Goal: Check status

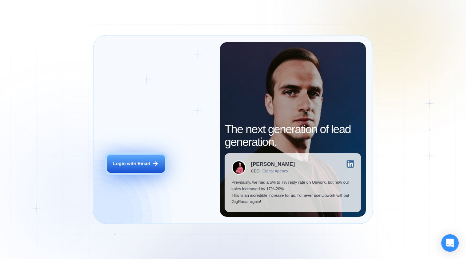
click at [133, 168] on button "Login with Email" at bounding box center [136, 164] width 58 height 18
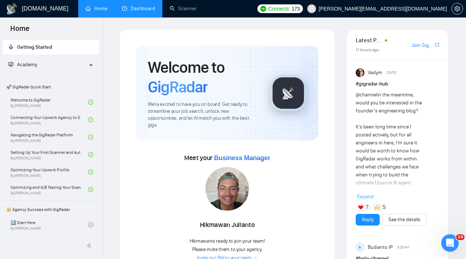
click at [141, 5] on link "Dashboard" at bounding box center [138, 8] width 33 height 6
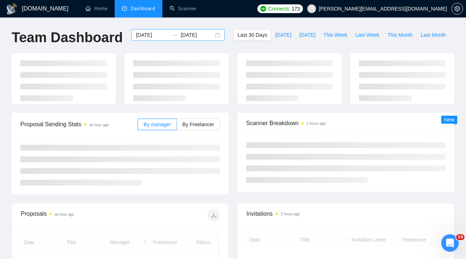
click at [159, 36] on input "[DATE]" at bounding box center [152, 35] width 33 height 8
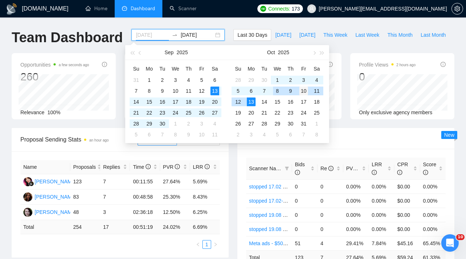
type input "[DATE]"
click at [307, 88] on div "10" at bounding box center [303, 91] width 9 height 9
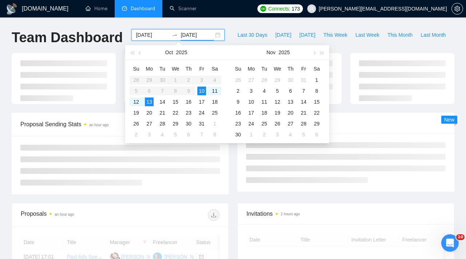
type input "[DATE]"
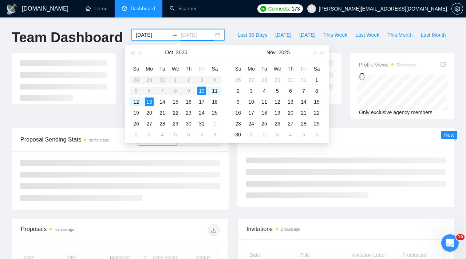
click at [196, 90] on td "10" at bounding box center [201, 91] width 13 height 11
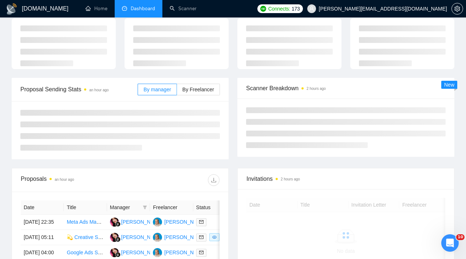
scroll to position [52, 0]
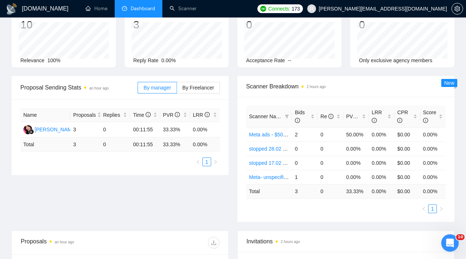
click at [189, 95] on div "By manager By Freelancer" at bounding box center [179, 87] width 82 height 23
click at [185, 87] on span "By Freelancer" at bounding box center [198, 88] width 32 height 6
click at [177, 90] on input "By Freelancer" at bounding box center [177, 90] width 0 height 0
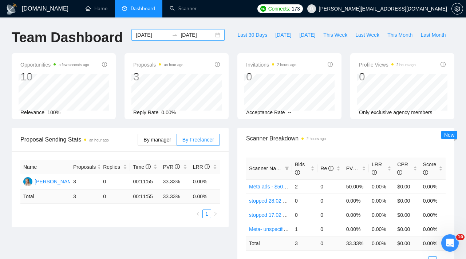
click at [160, 33] on input "[DATE]" at bounding box center [152, 35] width 33 height 8
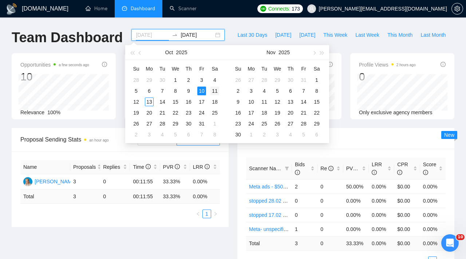
type input "[DATE]"
click at [212, 92] on div "11" at bounding box center [214, 91] width 9 height 9
type input "[DATE]"
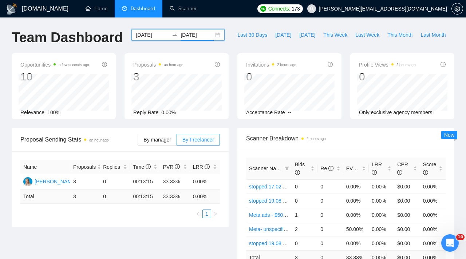
click at [157, 35] on input "[DATE]" at bounding box center [152, 35] width 33 height 8
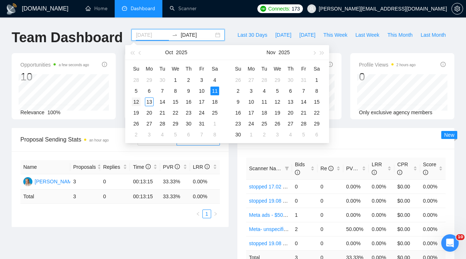
type input "[DATE]"
click at [137, 100] on div "12" at bounding box center [136, 102] width 9 height 9
type input "[DATE]"
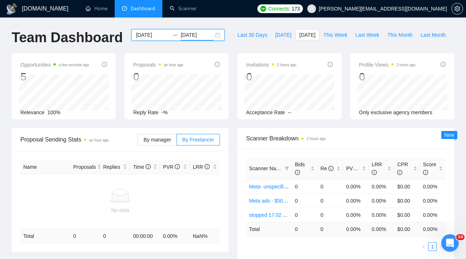
click at [159, 35] on input "[DATE]" at bounding box center [152, 35] width 33 height 8
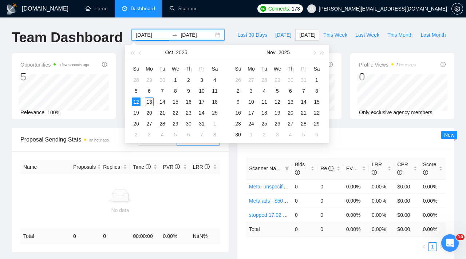
type input "[DATE]"
click at [148, 99] on div "13" at bounding box center [149, 102] width 9 height 9
type input "[DATE]"
